Goal: Transaction & Acquisition: Purchase product/service

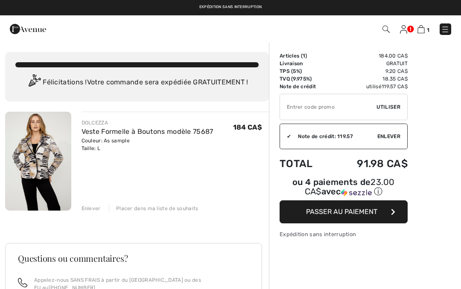
click at [96, 212] on div "Enlever" at bounding box center [91, 209] width 19 height 8
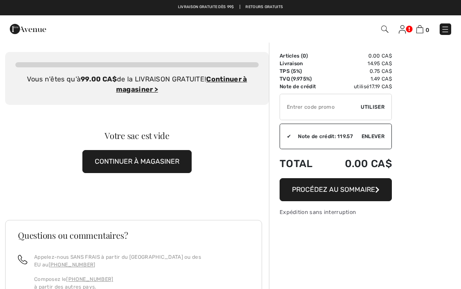
click at [41, 29] on img at bounding box center [28, 28] width 36 height 17
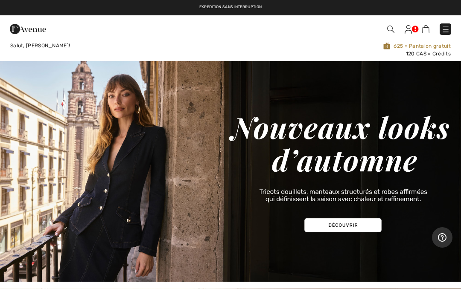
click at [394, 26] on img at bounding box center [390, 29] width 7 height 7
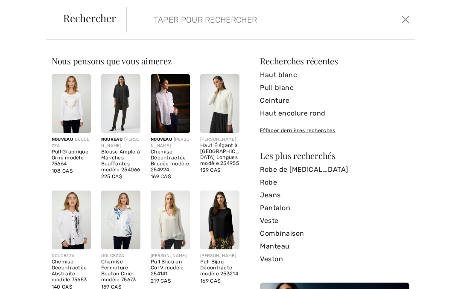
click at [204, 23] on input "search" at bounding box center [241, 20] width 189 height 26
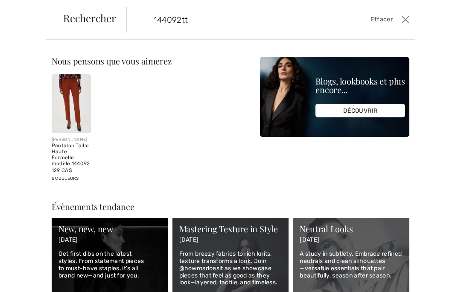
type input "144092tt"
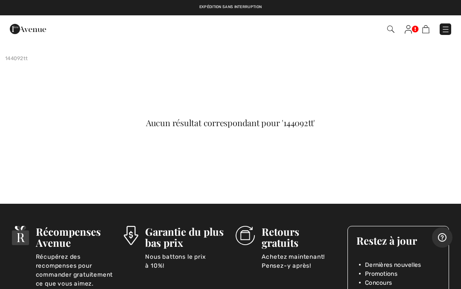
click at [393, 26] on img at bounding box center [390, 29] width 7 height 7
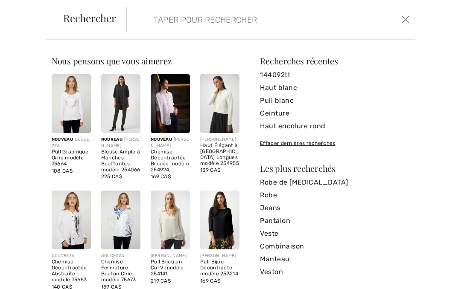
click at [194, 24] on input "search" at bounding box center [241, 20] width 189 height 26
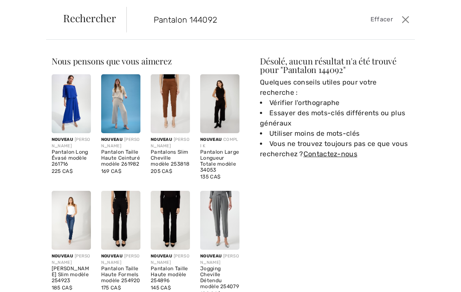
click at [188, 15] on input "Pantalon 144092" at bounding box center [241, 20] width 189 height 26
click at [230, 23] on input "Pantalon 144092" at bounding box center [241, 20] width 189 height 26
type input "P"
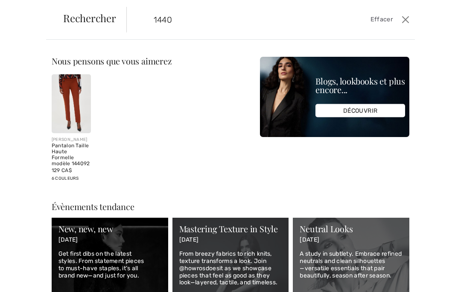
type input "1440"
click at [74, 95] on img at bounding box center [71, 103] width 39 height 59
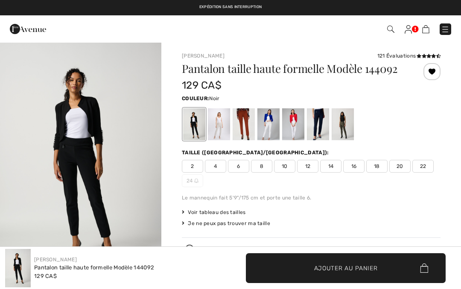
checkbox input "true"
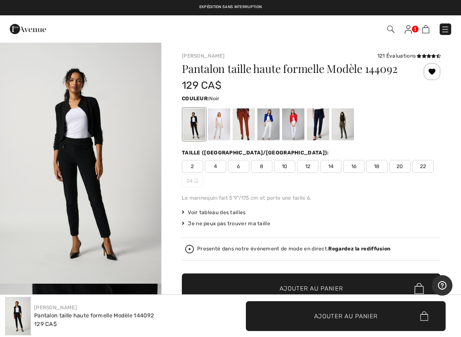
click at [281, 173] on span "10" at bounding box center [284, 166] width 21 height 13
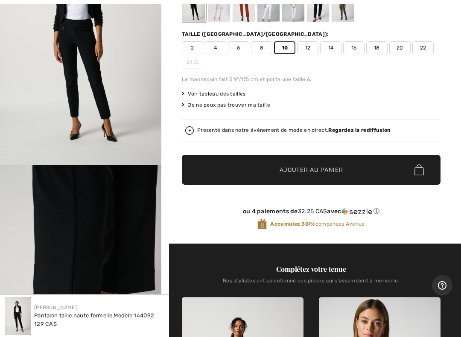
scroll to position [119, 0]
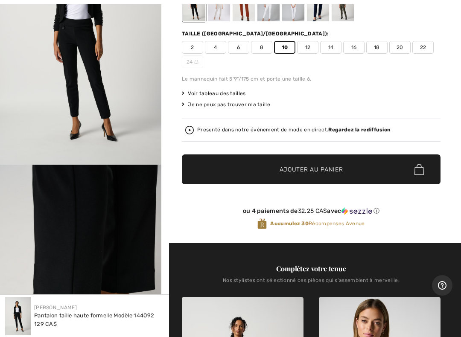
click at [394, 179] on span "✔ Ajouté au panier Ajouter au panier" at bounding box center [311, 170] width 259 height 30
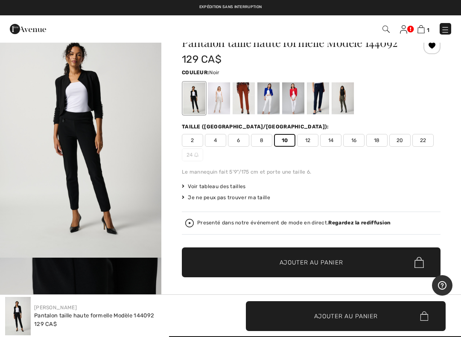
scroll to position [23, 0]
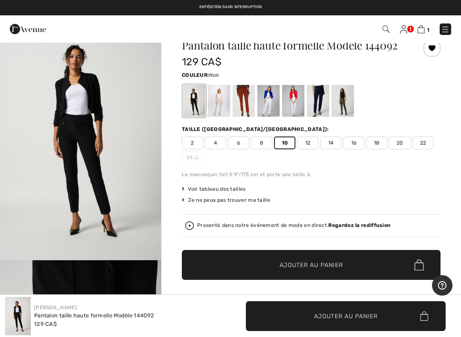
click at [218, 111] on div at bounding box center [219, 101] width 22 height 32
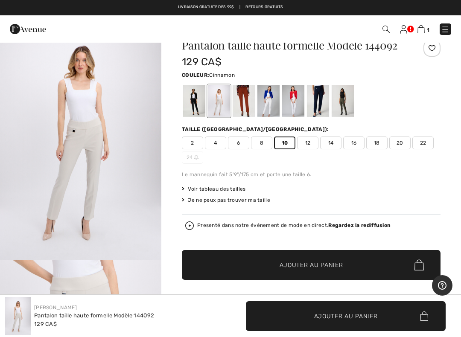
click at [242, 113] on div at bounding box center [244, 101] width 22 height 32
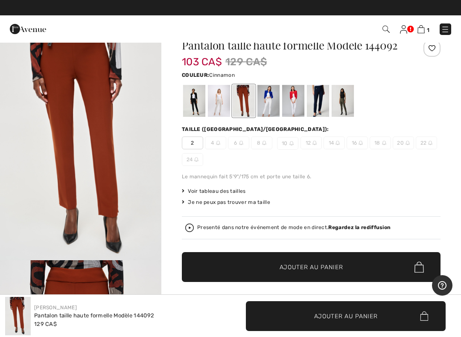
click at [269, 115] on div at bounding box center [268, 101] width 22 height 32
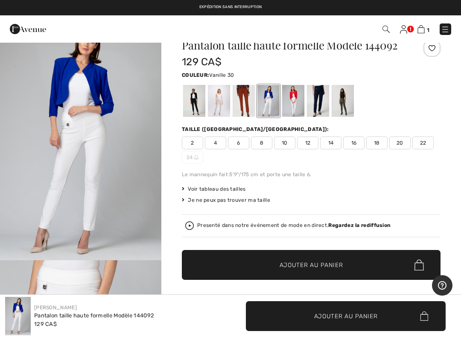
click at [293, 117] on div at bounding box center [293, 101] width 22 height 32
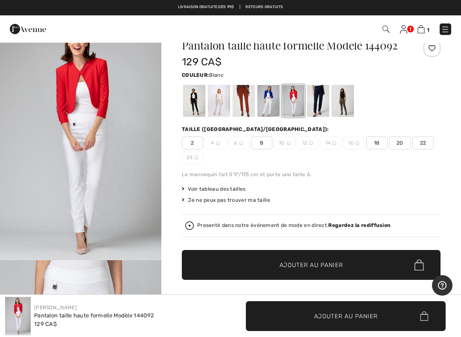
click at [317, 112] on div at bounding box center [318, 101] width 22 height 32
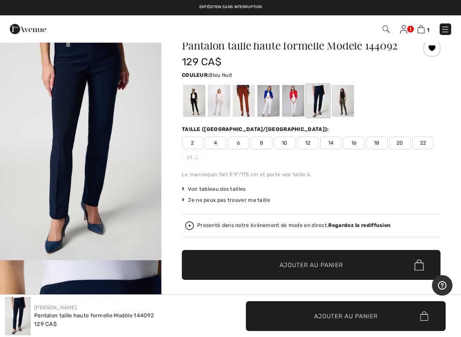
click at [344, 109] on div at bounding box center [343, 101] width 22 height 32
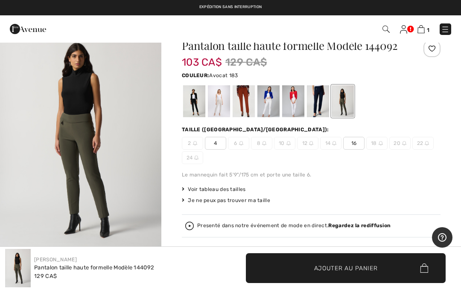
scroll to position [0, 0]
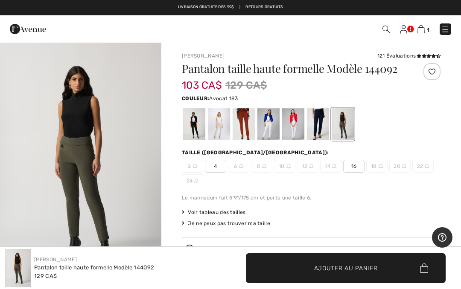
click at [423, 30] on img at bounding box center [420, 29] width 7 height 8
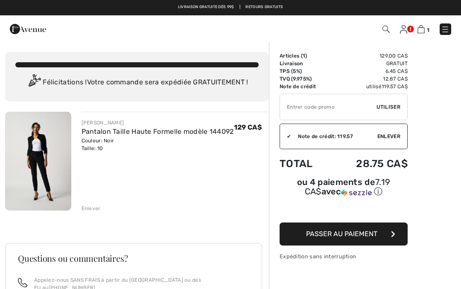
click at [392, 235] on icon "button" at bounding box center [393, 234] width 4 height 7
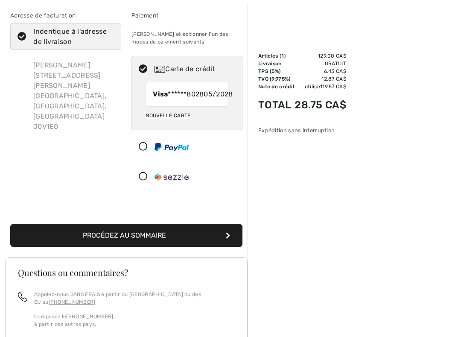
scroll to position [36, 0]
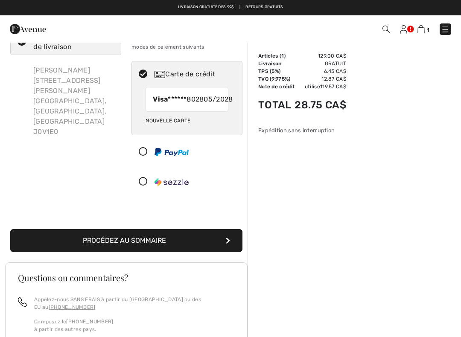
click at [213, 252] on button "Procédez au sommaire" at bounding box center [126, 240] width 232 height 23
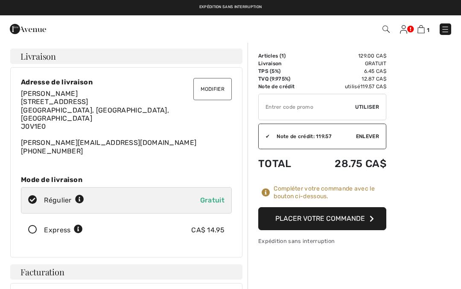
click at [261, 2] on div "Expédition sans interruption Livraison gratuite dès 99$ | Retours gratuits" at bounding box center [230, 7] width 461 height 15
click at [249, 3] on div "Expédition sans interruption Livraison gratuite dès 99$ | Retours gratuits" at bounding box center [230, 7] width 461 height 15
click at [239, 1] on div "Expédition sans interruption Livraison gratuite dès 99$ | Retours gratuits" at bounding box center [230, 7] width 461 height 15
click at [41, 31] on img at bounding box center [28, 28] width 36 height 17
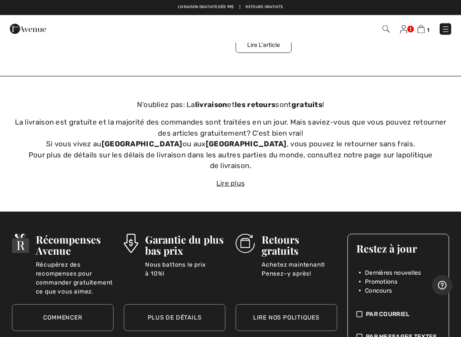
scroll to position [2425, 0]
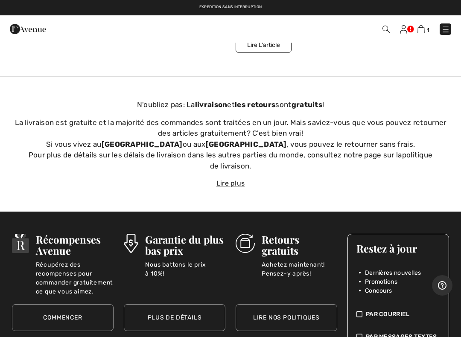
click at [237, 183] on div "Lire plus" at bounding box center [230, 183] width 461 height 10
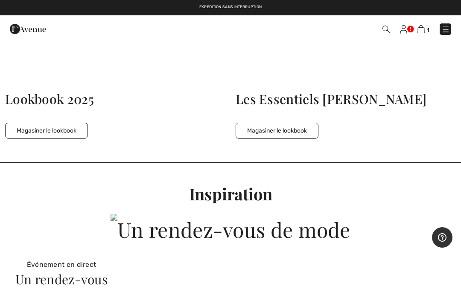
scroll to position [1912, 0]
